Goal: Task Accomplishment & Management: Manage account settings

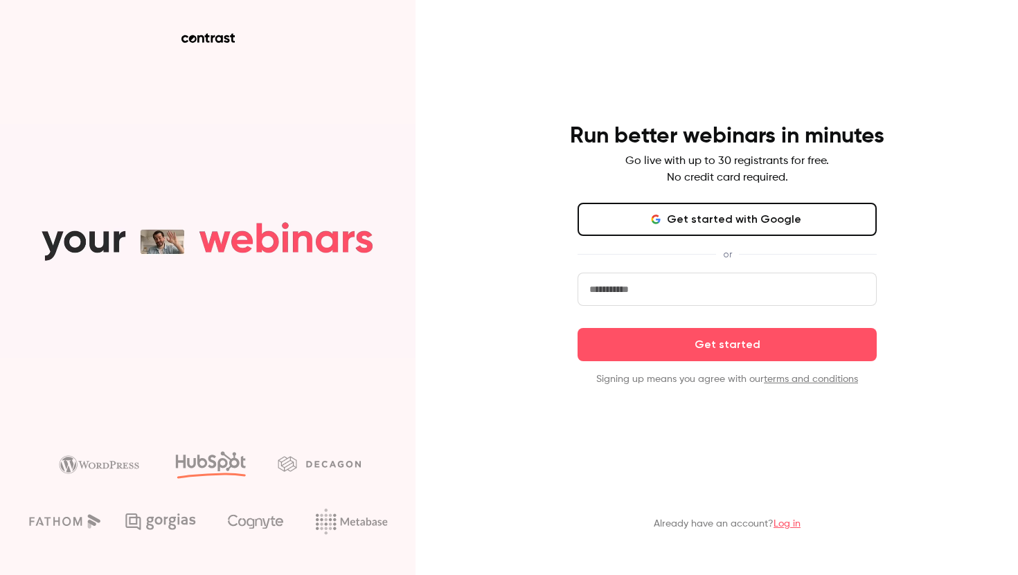
click at [634, 224] on button "Get started with Google" at bounding box center [726, 219] width 299 height 33
